Goal: Navigation & Orientation: Find specific page/section

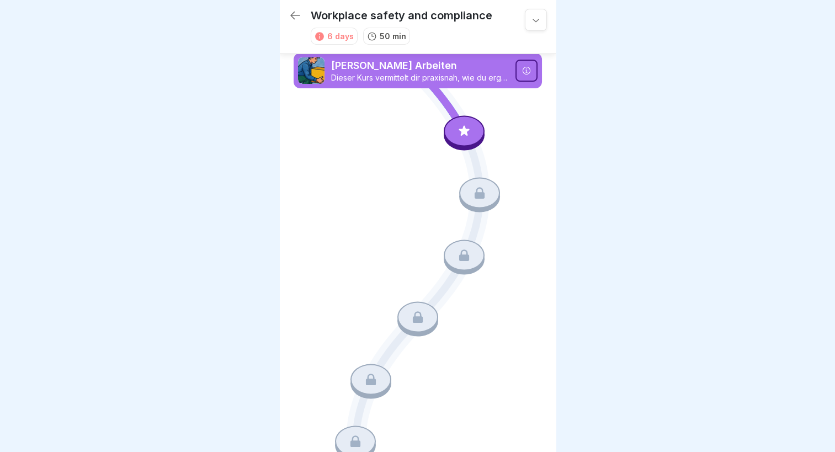
click at [531, 20] on icon at bounding box center [536, 19] width 11 height 11
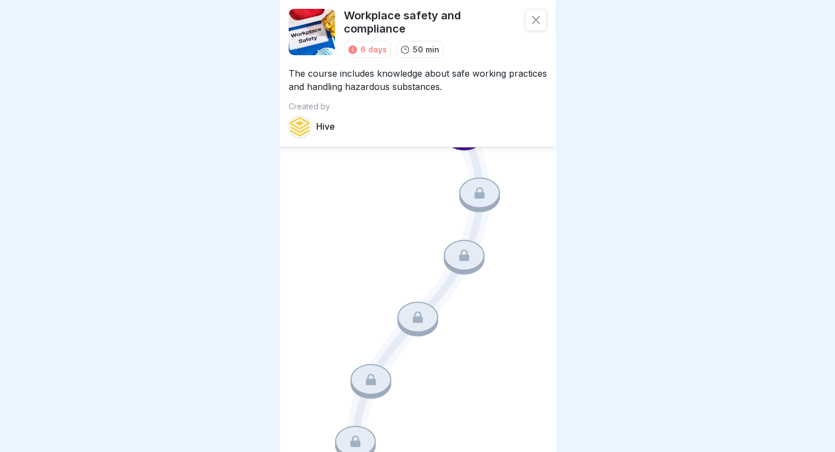
click at [532, 18] on icon at bounding box center [536, 20] width 8 height 8
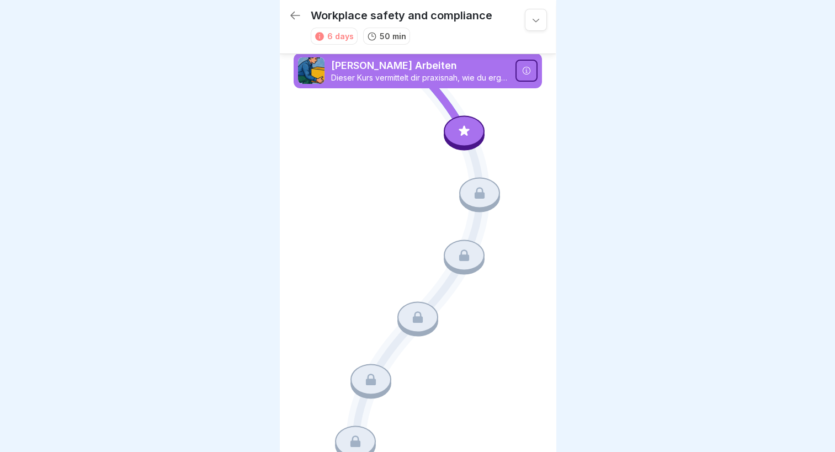
click at [292, 13] on icon at bounding box center [295, 15] width 13 height 13
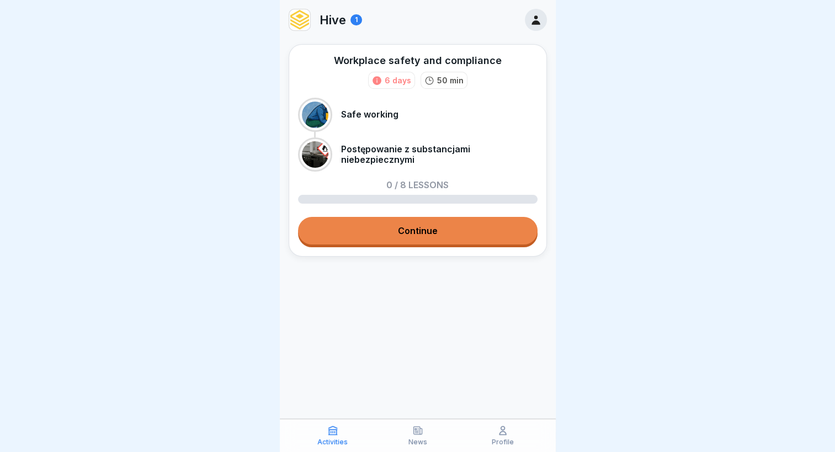
click at [508, 436] on icon at bounding box center [503, 430] width 11 height 11
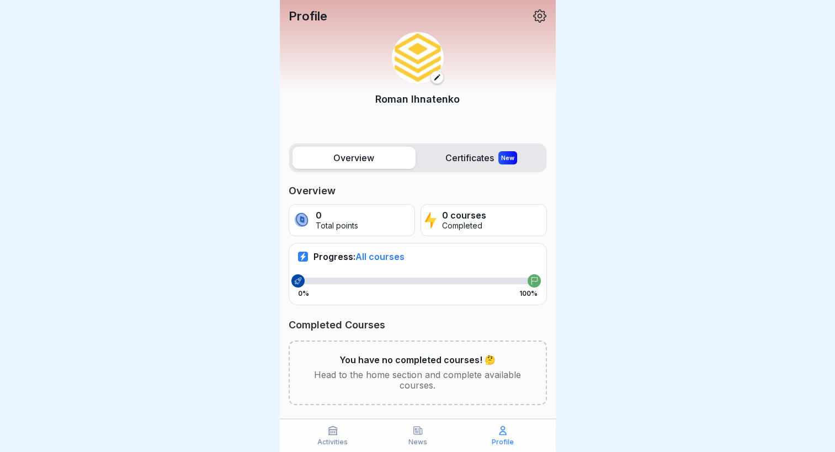
click at [450, 156] on label "Certificates New" at bounding box center [481, 158] width 123 height 22
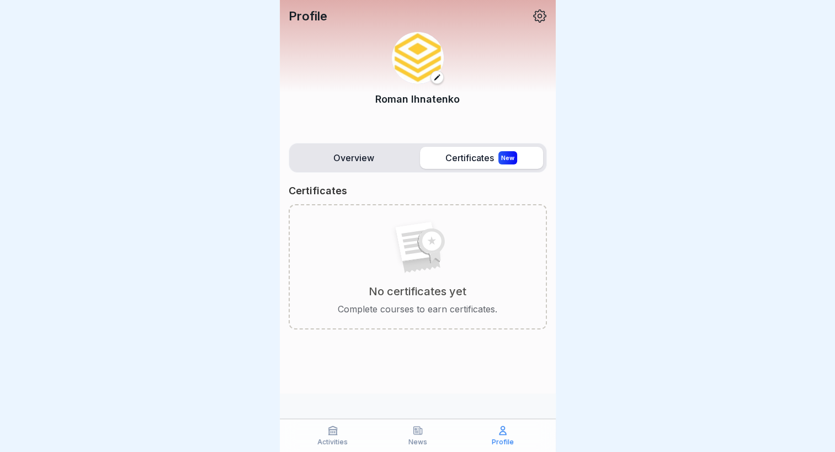
click at [326, 435] on div "Activities" at bounding box center [333, 435] width 80 height 21
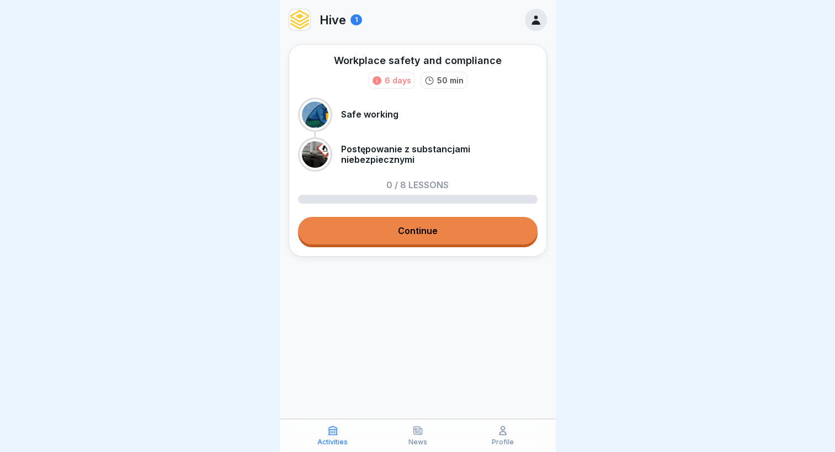
click at [345, 19] on p "Hive" at bounding box center [333, 20] width 27 height 14
click at [358, 18] on div "1" at bounding box center [357, 19] width 12 height 11
click at [533, 21] on icon at bounding box center [536, 20] width 12 height 12
